Goal: Information Seeking & Learning: Learn about a topic

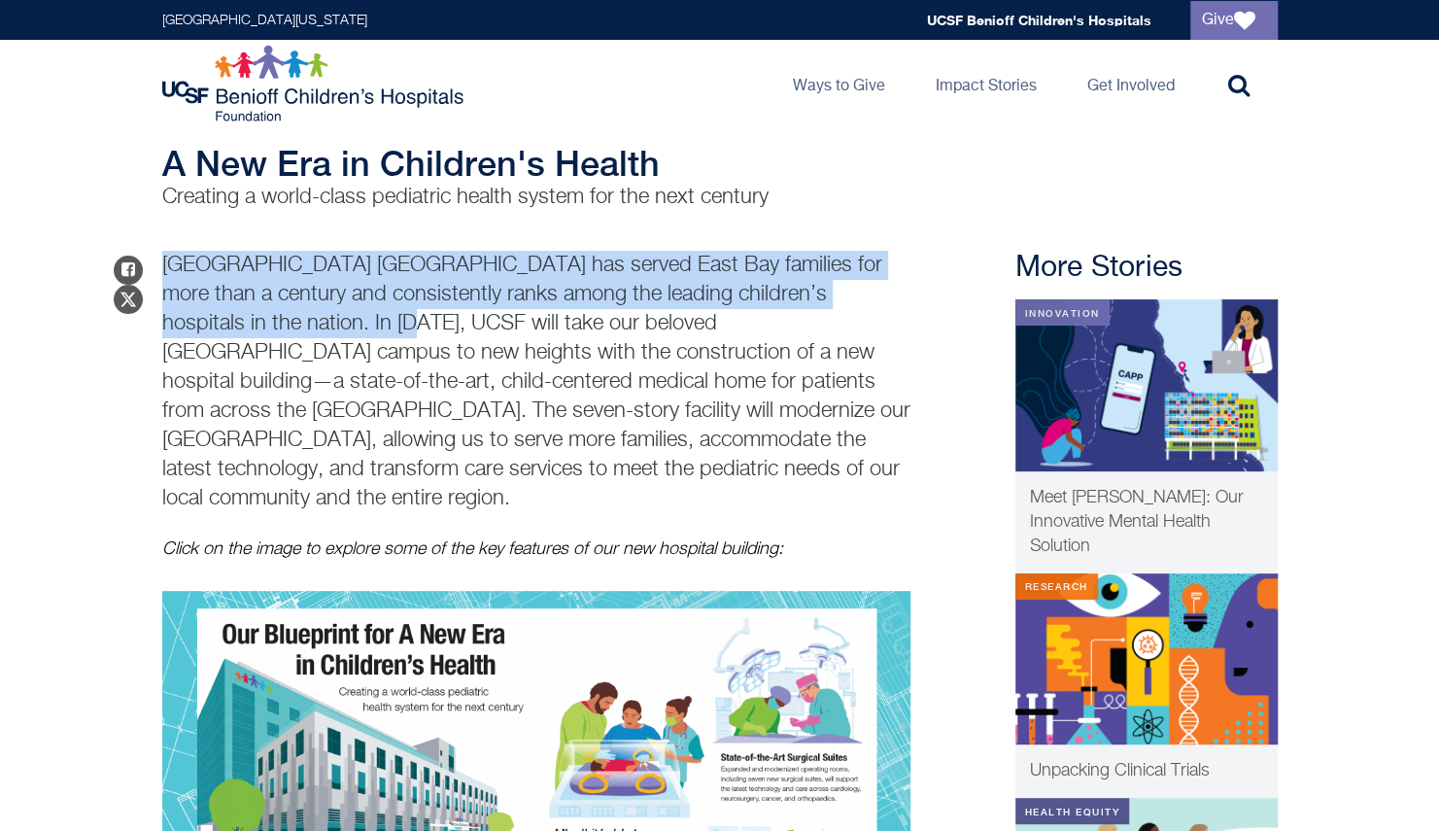
drag, startPoint x: 163, startPoint y: 266, endPoint x: 262, endPoint y: 326, distance: 116.0
click at [262, 326] on p "[GEOGRAPHIC_DATA] [GEOGRAPHIC_DATA] has served East Bay families for more than …" at bounding box center [536, 382] width 748 height 262
copy p "[GEOGRAPHIC_DATA] [GEOGRAPHIC_DATA] has served East Bay families for more than …"
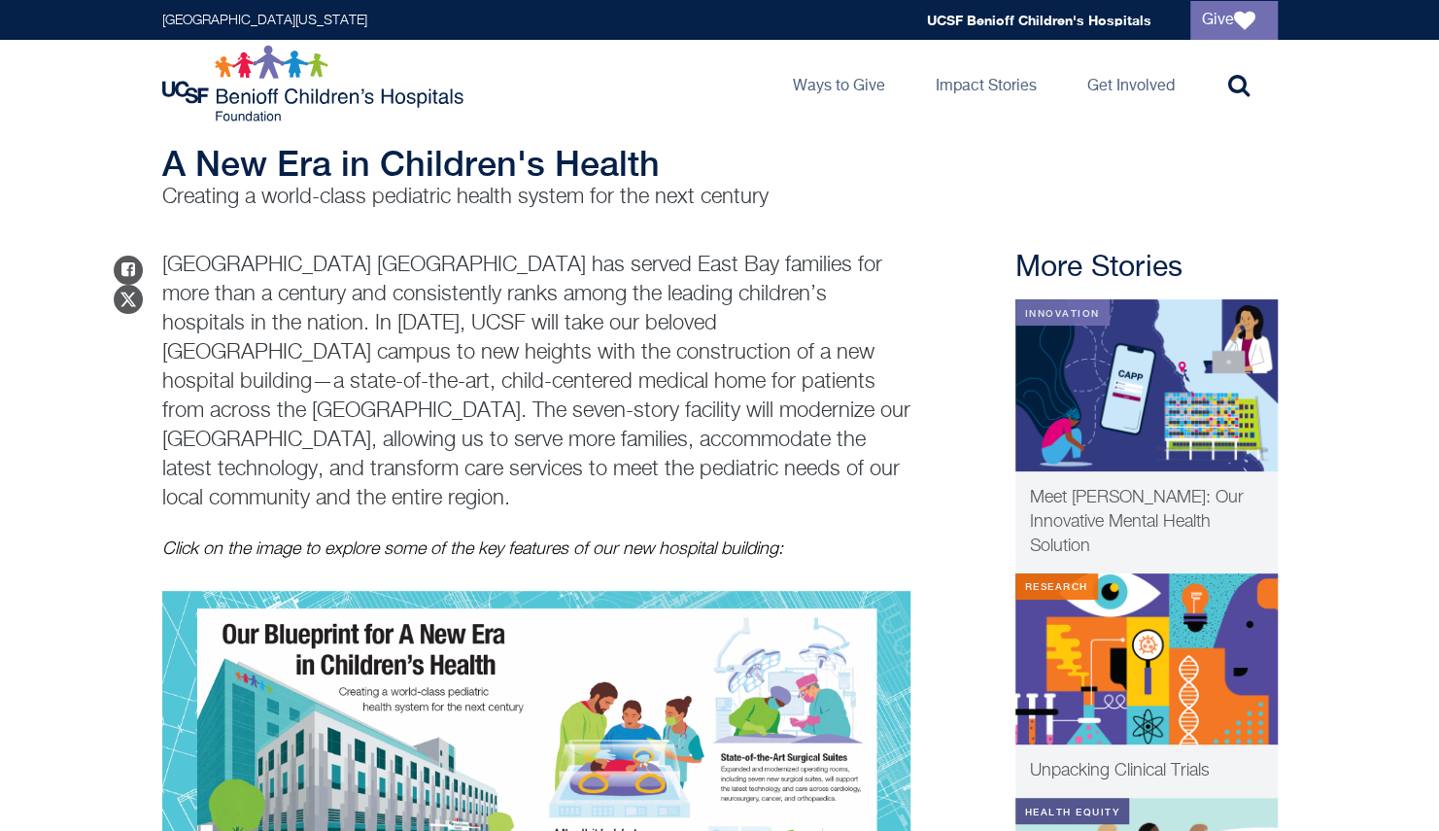
click at [1372, 231] on main "Stories A New Era in Children's Health Creating a world-class pediatric health …" at bounding box center [719, 766] width 1439 height 1393
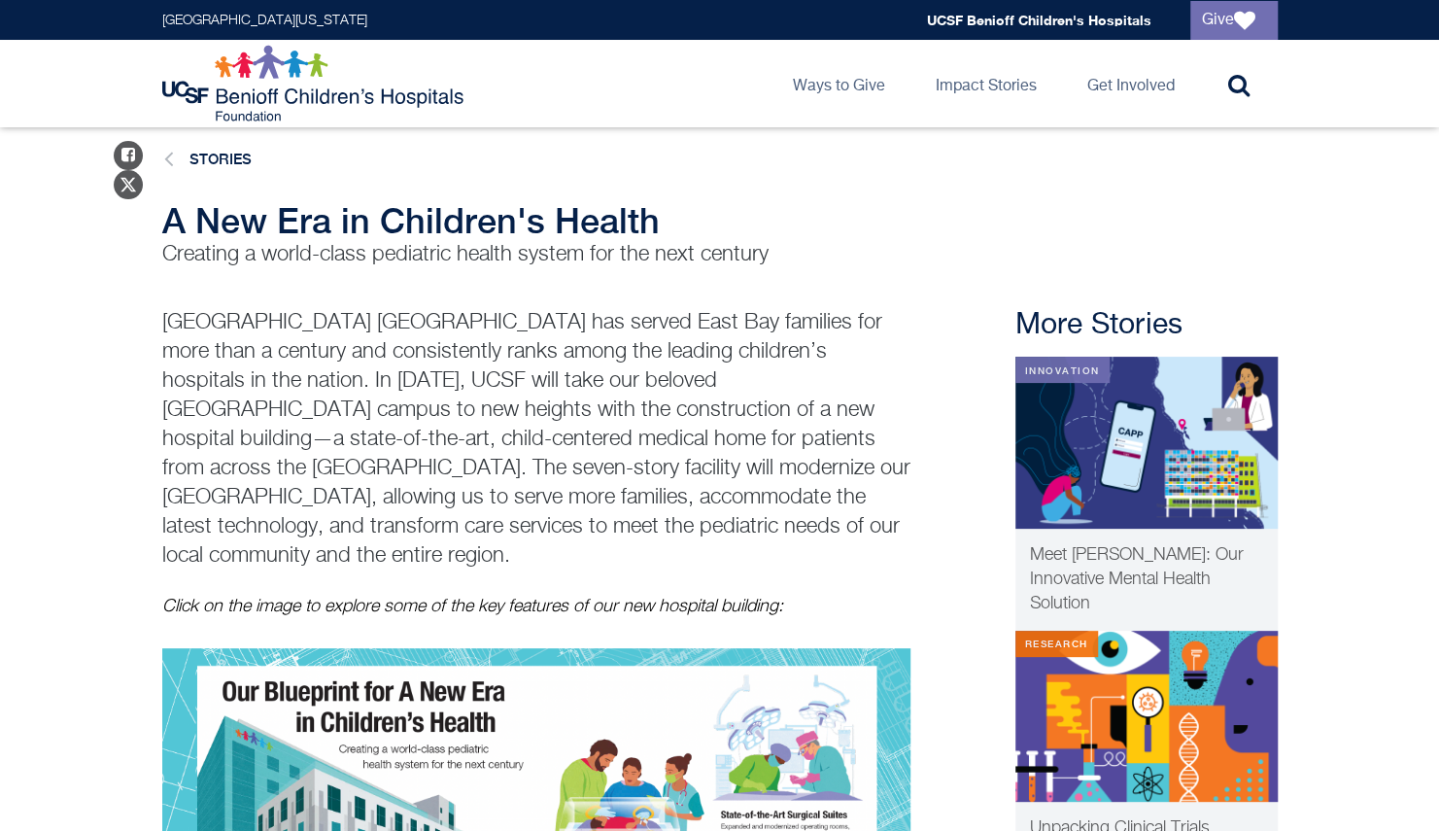
scroll to position [516, 0]
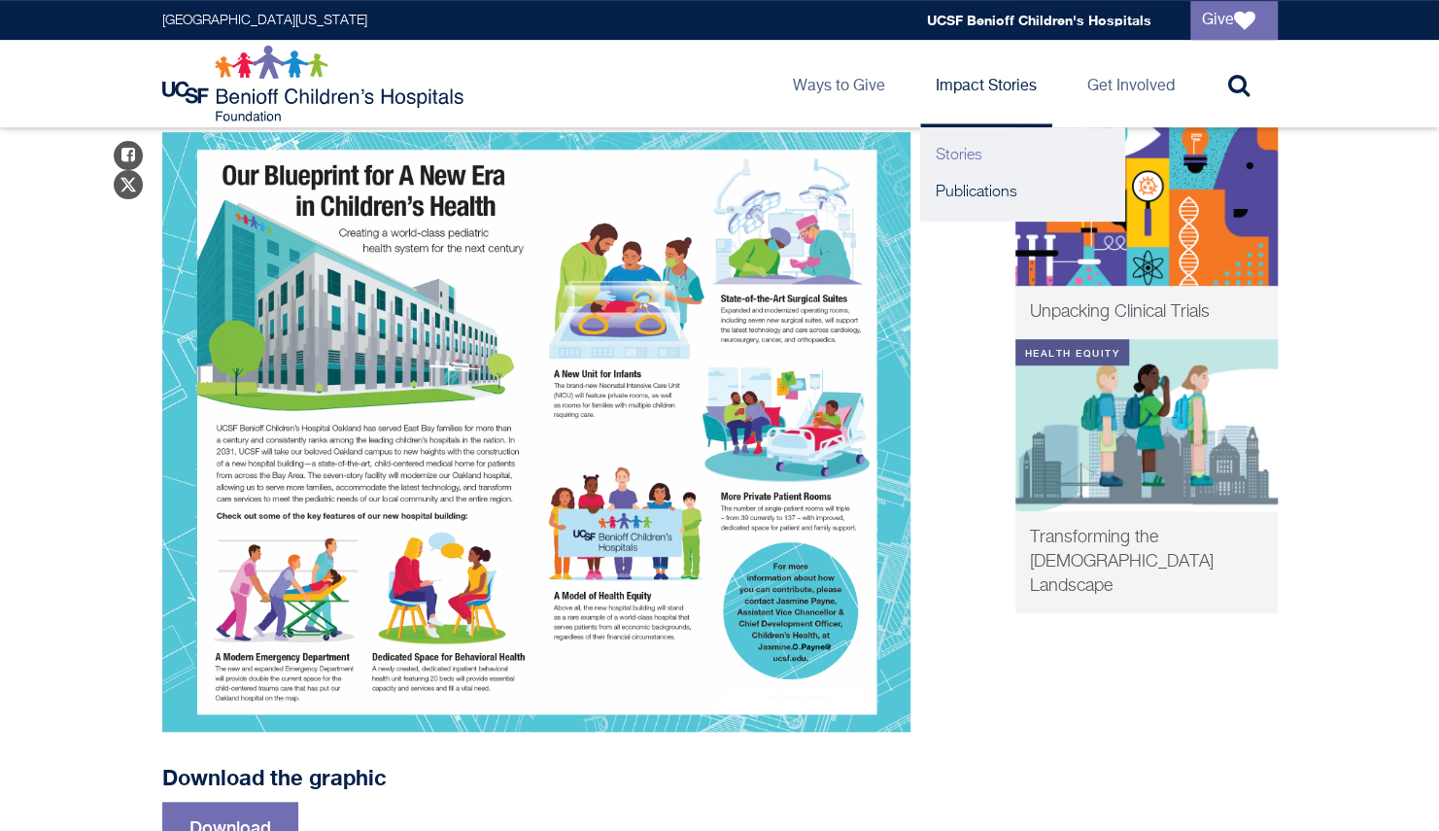
click at [968, 153] on link "Stories" at bounding box center [1022, 155] width 204 height 37
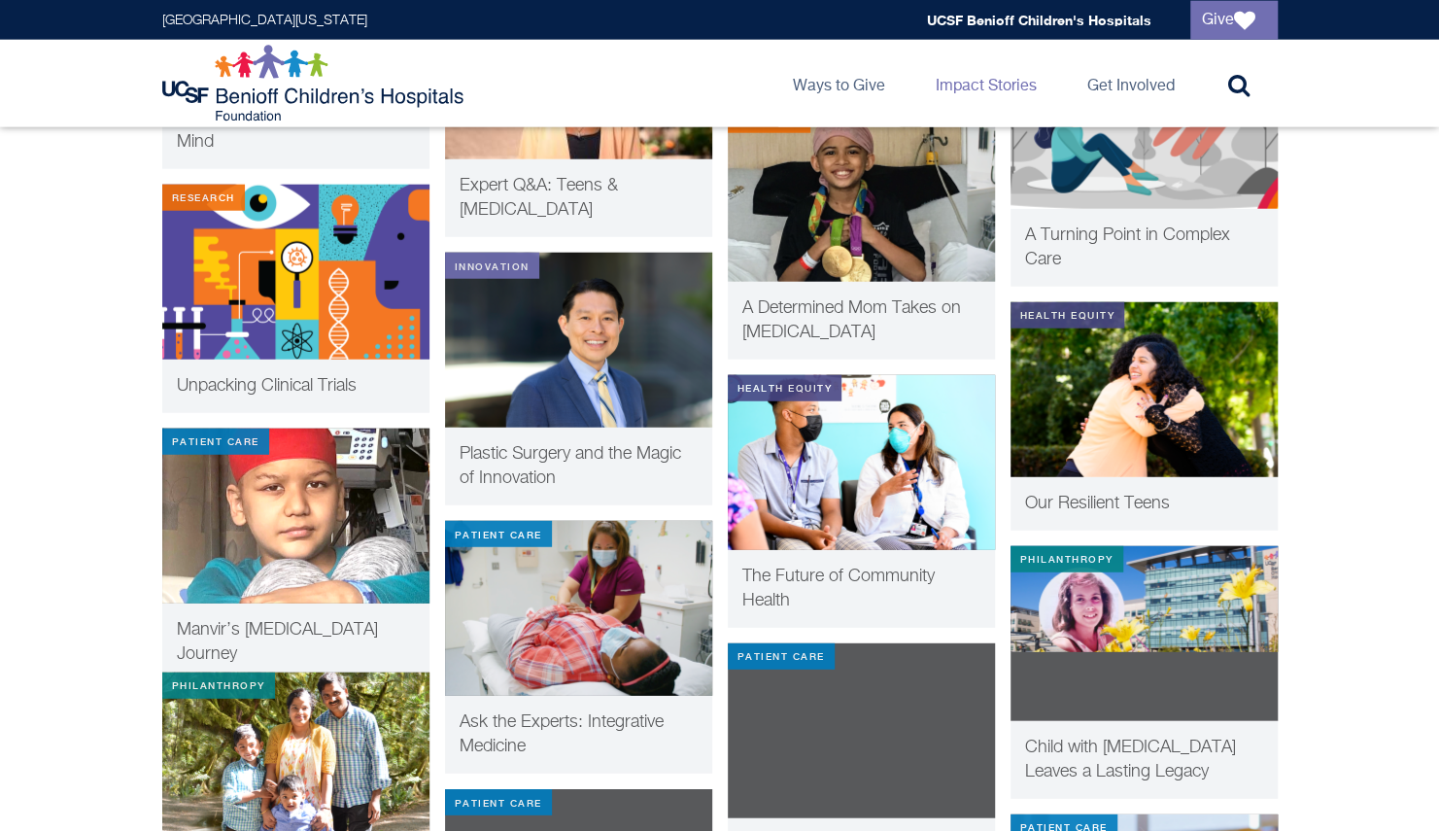
scroll to position [2843, 0]
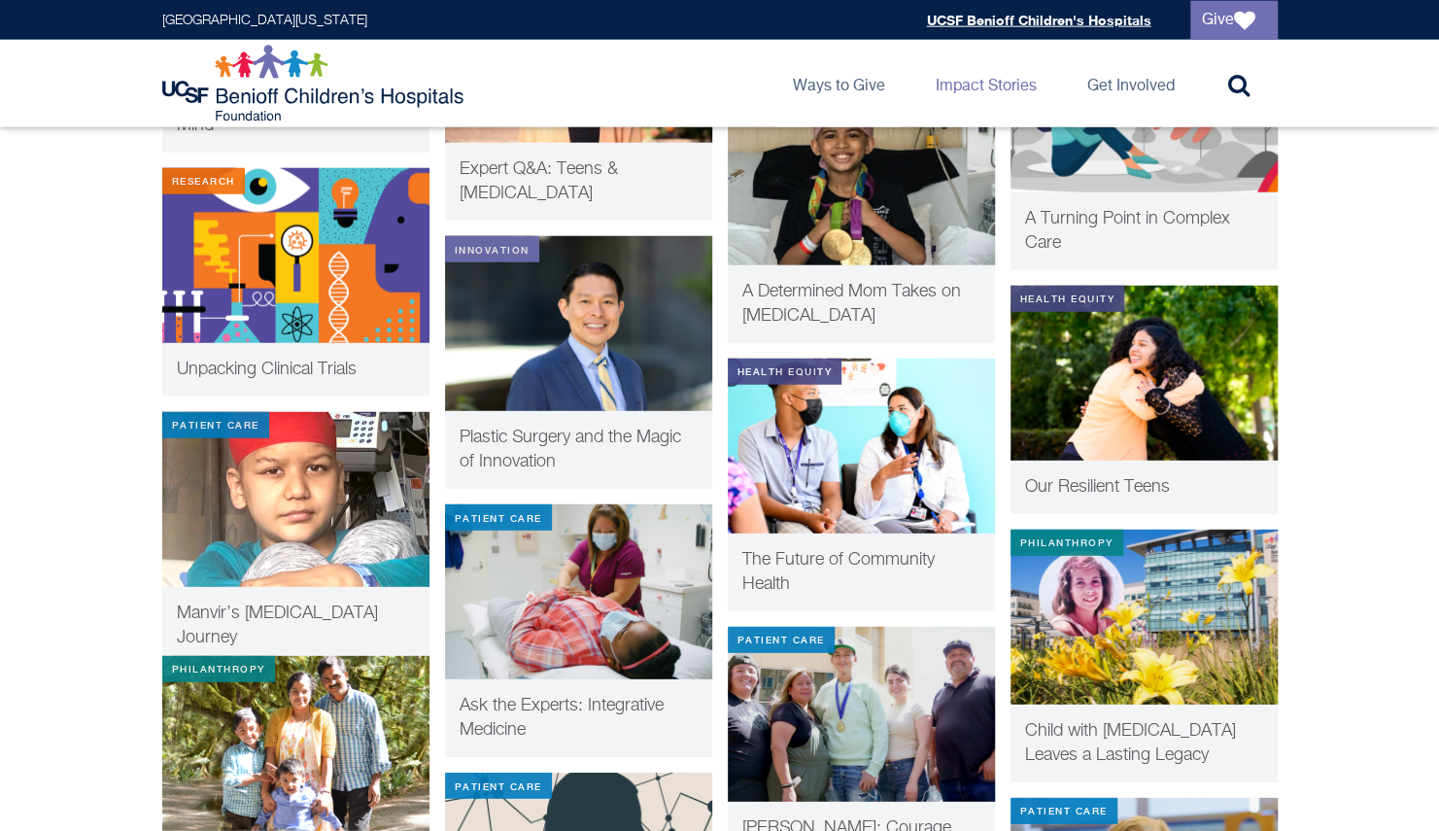
click at [1072, 14] on link "UCSF Benioff Children's Hospitals" at bounding box center [1039, 20] width 224 height 17
